Goal: Task Accomplishment & Management: Use online tool/utility

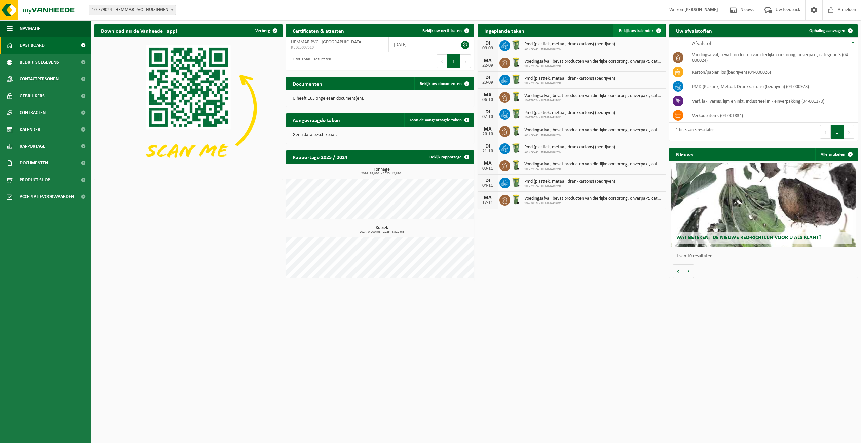
click at [643, 33] on link "Bekijk uw kalender" at bounding box center [640, 30] width 52 height 13
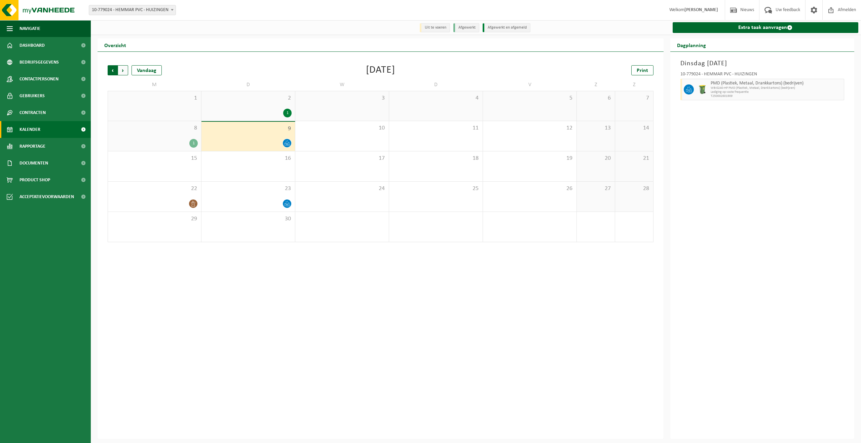
click at [121, 72] on span "Volgende" at bounding box center [123, 70] width 10 height 10
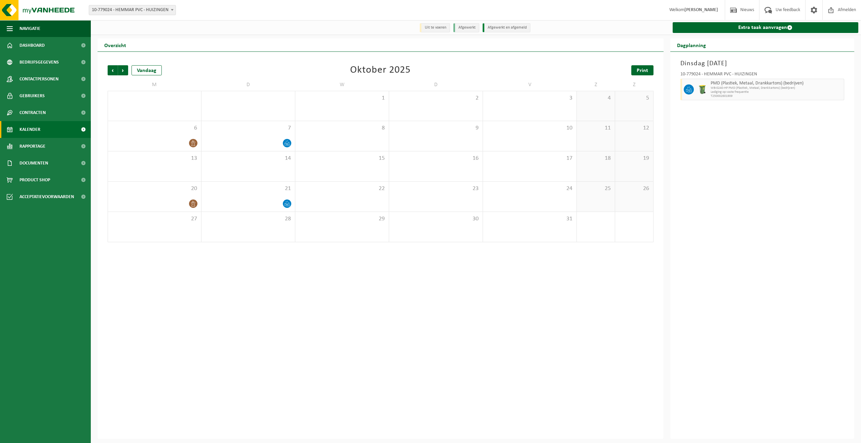
click at [645, 70] on span "Print" at bounding box center [642, 70] width 11 height 5
